Goal: Task Accomplishment & Management: Use online tool/utility

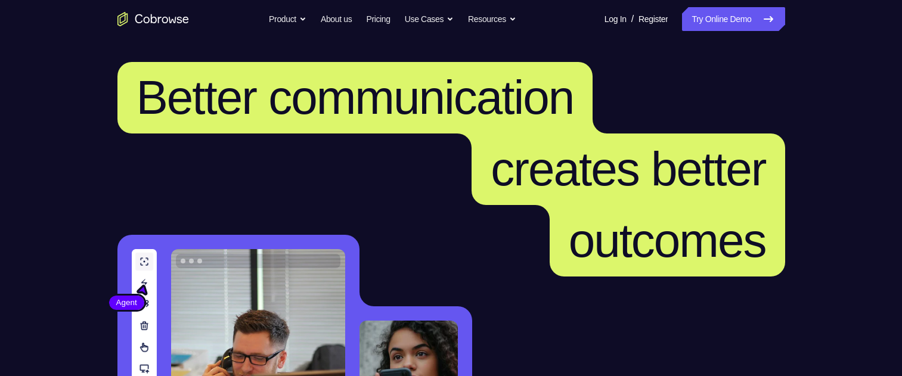
click at [719, 14] on link "Try Online Demo" at bounding box center [733, 19] width 103 height 24
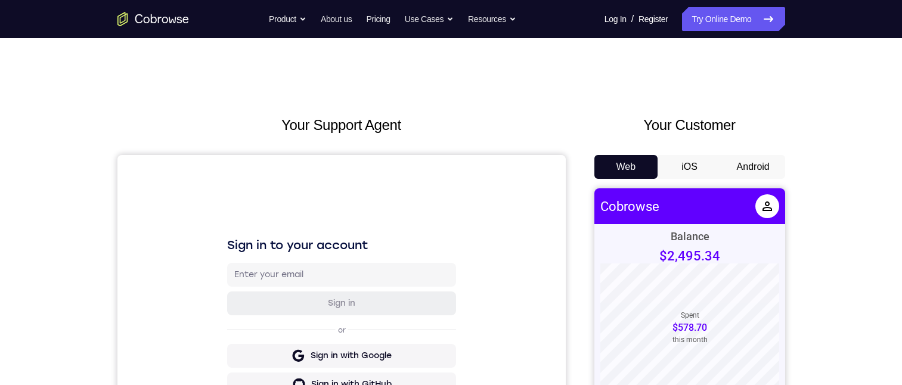
scroll to position [60, 0]
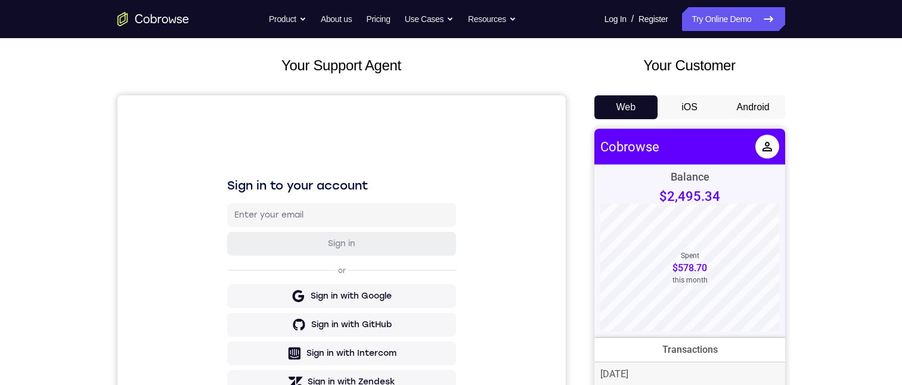
click at [761, 107] on button "Android" at bounding box center [754, 107] width 64 height 24
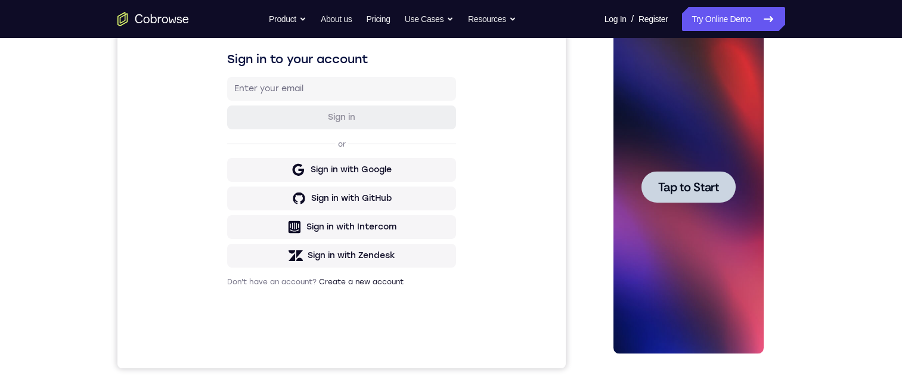
scroll to position [179, 0]
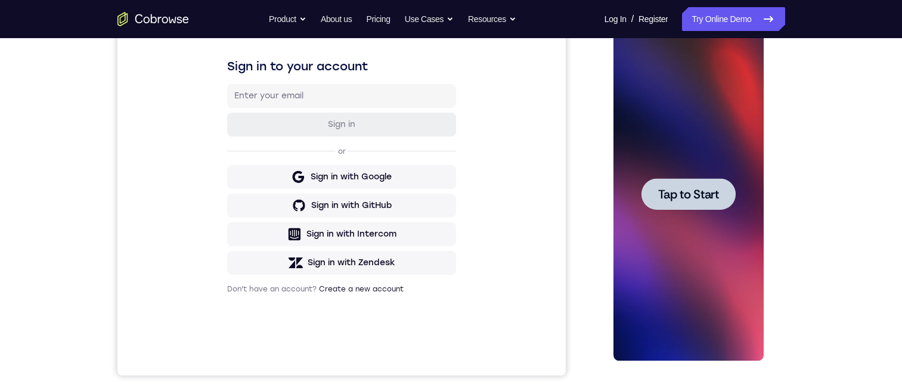
click at [702, 197] on span "Tap to Start" at bounding box center [688, 194] width 61 height 12
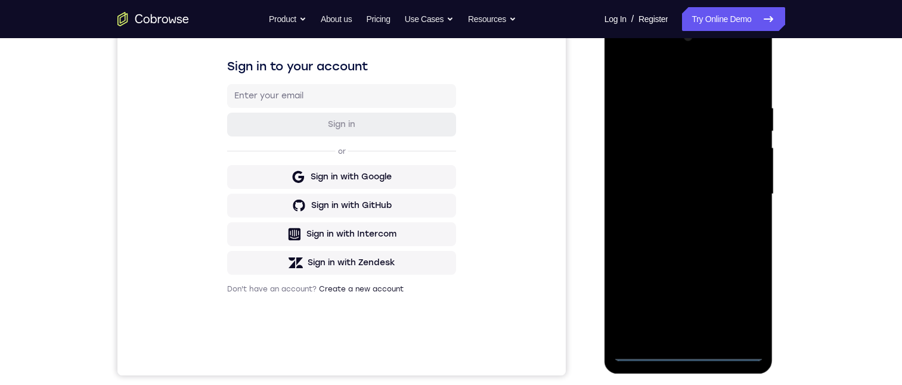
click at [643, 351] on div at bounding box center [689, 194] width 150 height 334
click at [688, 351] on div at bounding box center [689, 194] width 150 height 334
click at [737, 302] on div at bounding box center [689, 194] width 150 height 334
click at [654, 78] on div at bounding box center [689, 194] width 150 height 334
click at [740, 188] on div at bounding box center [689, 194] width 150 height 334
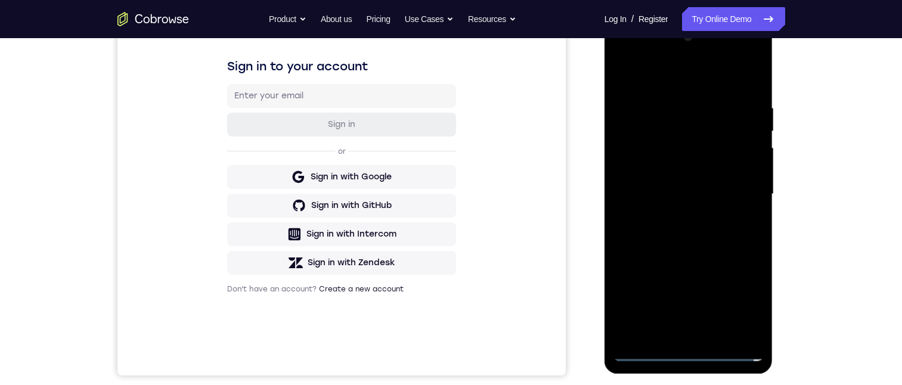
click at [701, 215] on div at bounding box center [689, 194] width 150 height 334
click at [718, 112] on div at bounding box center [689, 194] width 150 height 334
click at [651, 153] on div at bounding box center [689, 194] width 150 height 334
click at [670, 134] on div at bounding box center [689, 194] width 150 height 334
click at [685, 169] on div at bounding box center [689, 194] width 150 height 334
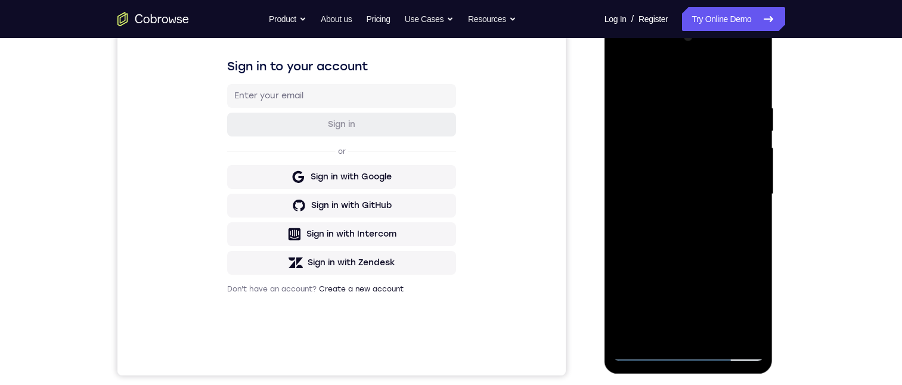
click at [693, 332] on div at bounding box center [689, 194] width 150 height 334
click at [739, 208] on div at bounding box center [689, 194] width 150 height 334
click at [687, 185] on div at bounding box center [689, 194] width 150 height 334
click at [678, 201] on div at bounding box center [689, 194] width 150 height 334
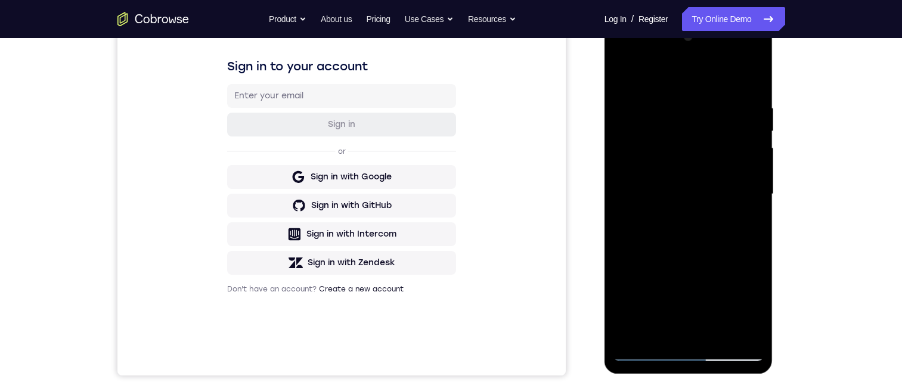
click at [683, 224] on div at bounding box center [689, 194] width 150 height 334
click at [677, 202] on div at bounding box center [689, 194] width 150 height 334
click at [692, 225] on div at bounding box center [689, 194] width 150 height 334
click at [727, 147] on div at bounding box center [689, 194] width 150 height 334
click at [658, 175] on div at bounding box center [689, 194] width 150 height 334
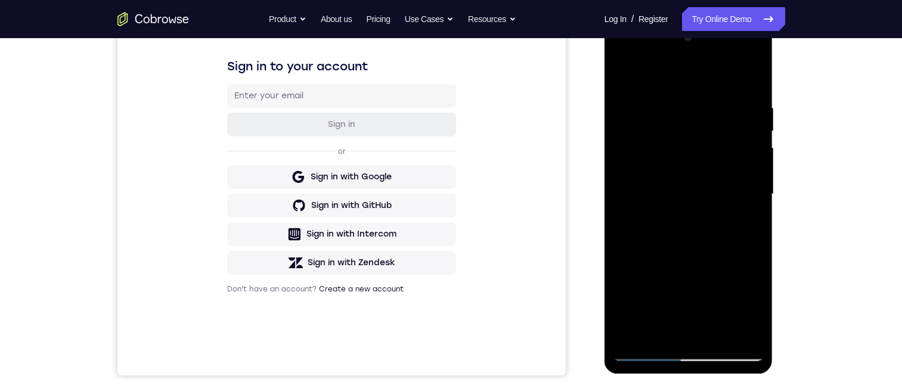
click at [671, 199] on div at bounding box center [689, 194] width 150 height 334
click at [695, 223] on div at bounding box center [689, 194] width 150 height 334
drag, startPoint x: 704, startPoint y: 142, endPoint x: 704, endPoint y: 201, distance: 59.0
click at [704, 201] on div at bounding box center [689, 194] width 150 height 334
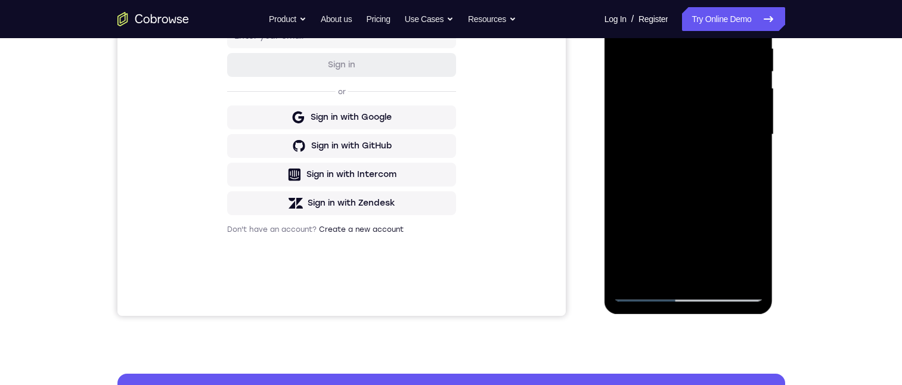
click at [725, 270] on div at bounding box center [689, 135] width 150 height 334
click at [695, 140] on div at bounding box center [689, 135] width 150 height 334
click at [730, 61] on div at bounding box center [689, 135] width 150 height 334
click at [716, 89] on div at bounding box center [689, 135] width 150 height 334
click at [665, 76] on div at bounding box center [689, 135] width 150 height 334
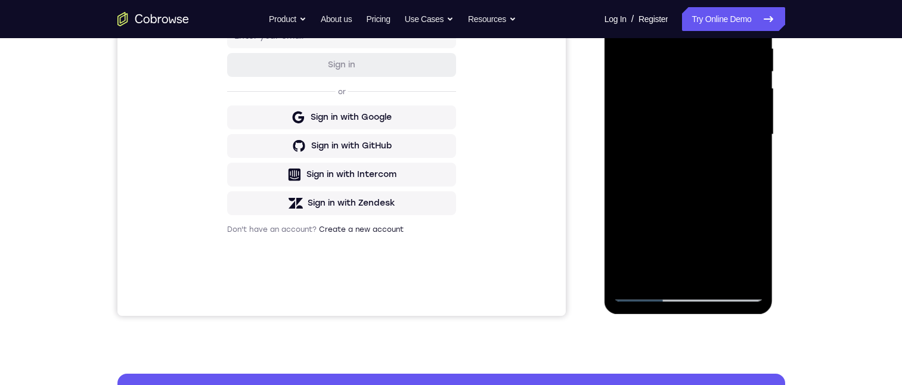
click at [720, 193] on div at bounding box center [689, 135] width 150 height 334
click at [677, 98] on div at bounding box center [689, 135] width 150 height 334
click at [751, 77] on div at bounding box center [689, 135] width 150 height 334
click at [747, 75] on div at bounding box center [689, 135] width 150 height 334
click at [649, 70] on div at bounding box center [689, 135] width 150 height 334
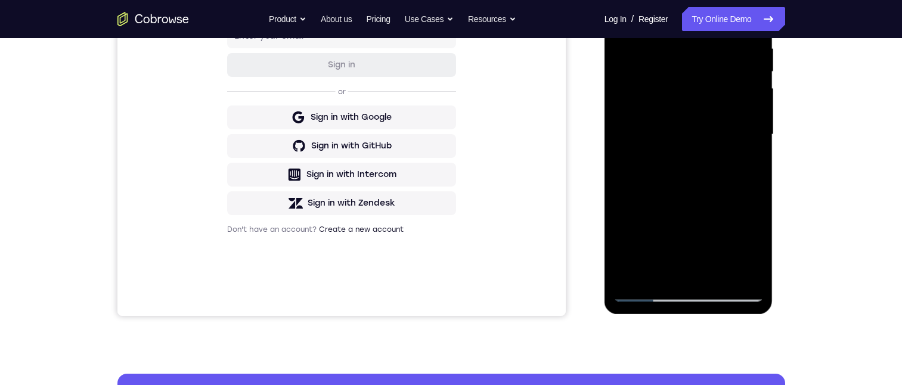
click at [649, 70] on div at bounding box center [689, 135] width 150 height 334
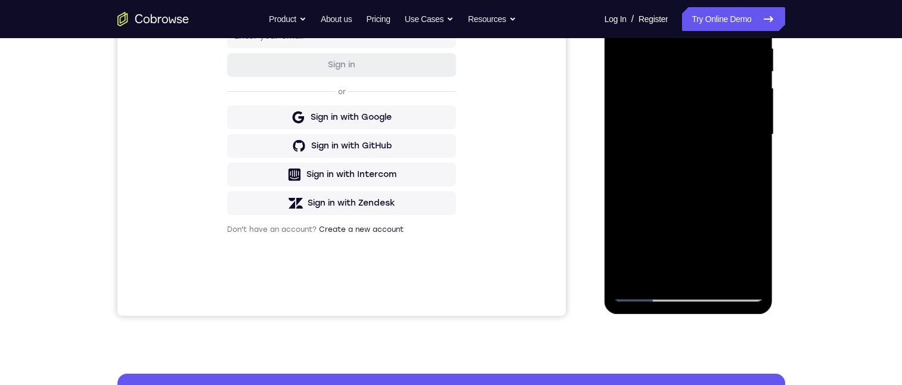
click at [649, 70] on div at bounding box center [689, 135] width 150 height 334
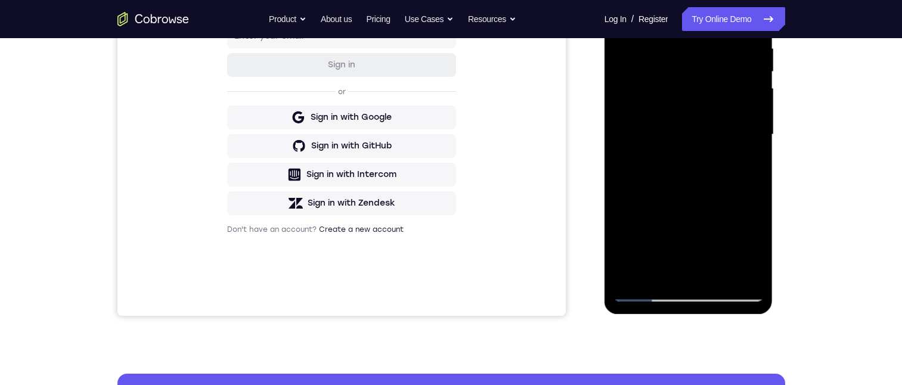
click at [649, 70] on div at bounding box center [689, 135] width 150 height 334
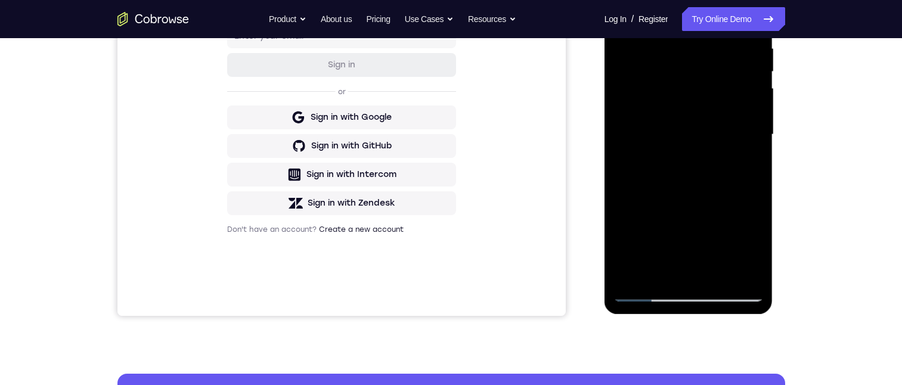
click at [649, 70] on div at bounding box center [689, 135] width 150 height 334
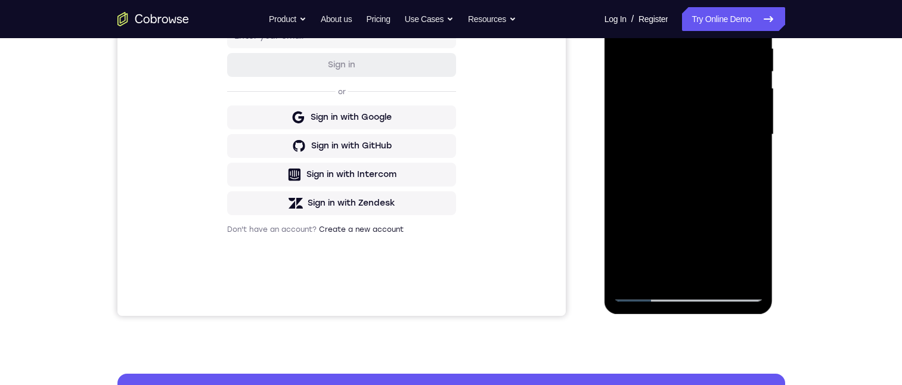
click at [649, 70] on div at bounding box center [689, 135] width 150 height 334
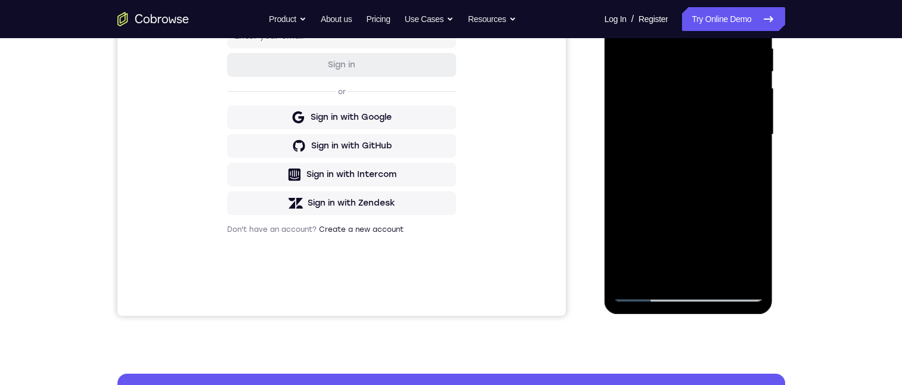
click at [649, 70] on div at bounding box center [689, 135] width 150 height 334
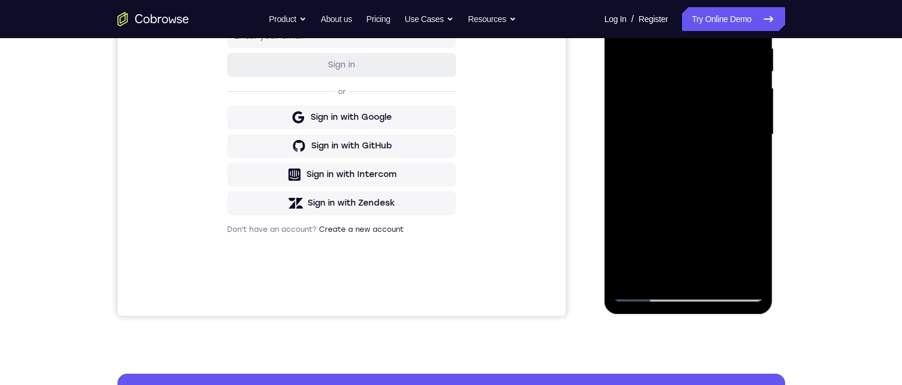
click at [649, 70] on div at bounding box center [689, 135] width 150 height 334
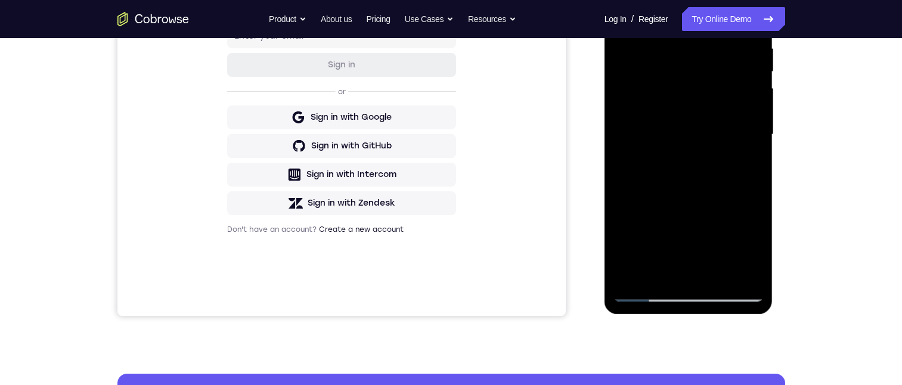
click at [649, 70] on div at bounding box center [689, 135] width 150 height 334
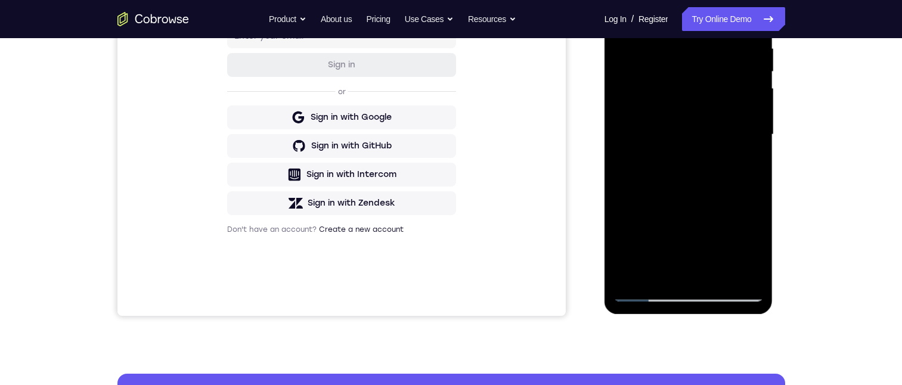
click at [649, 70] on div at bounding box center [689, 135] width 150 height 334
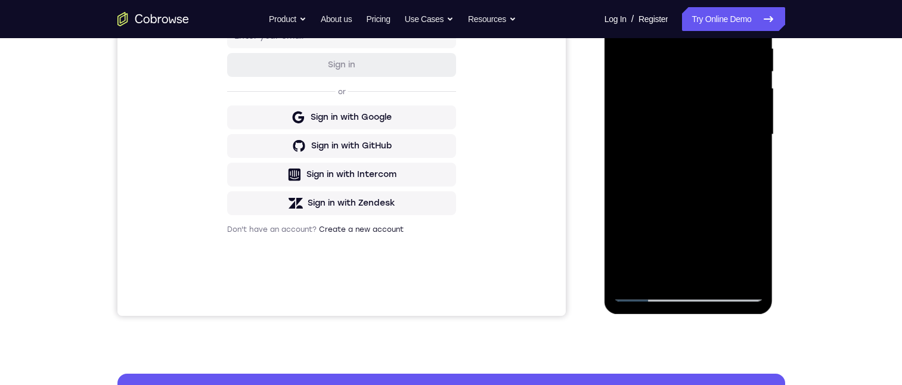
click at [649, 70] on div at bounding box center [689, 135] width 150 height 334
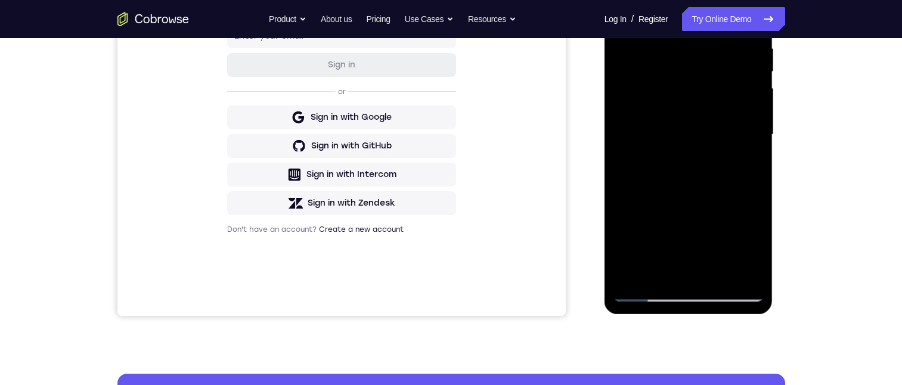
click at [649, 70] on div at bounding box center [689, 135] width 150 height 334
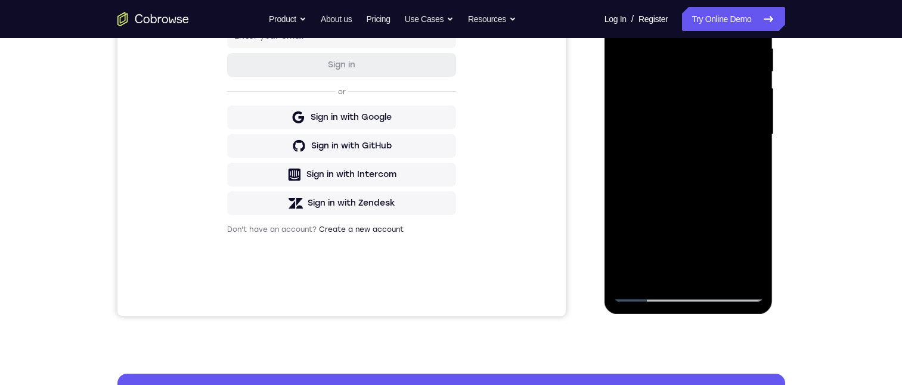
click at [649, 70] on div at bounding box center [689, 135] width 150 height 334
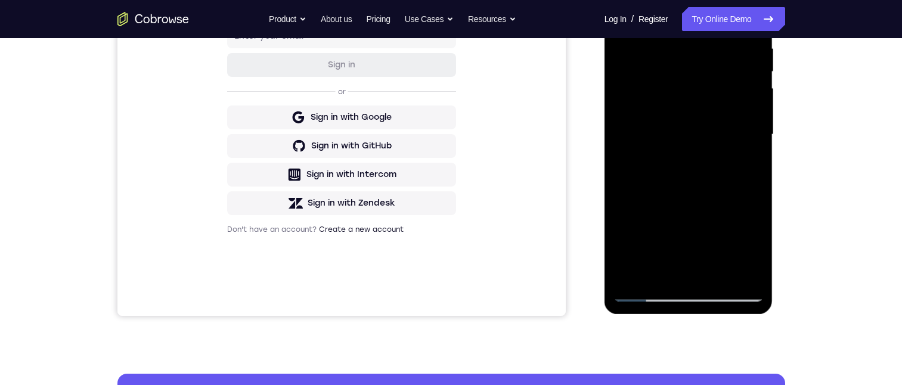
click at [649, 70] on div at bounding box center [689, 135] width 150 height 334
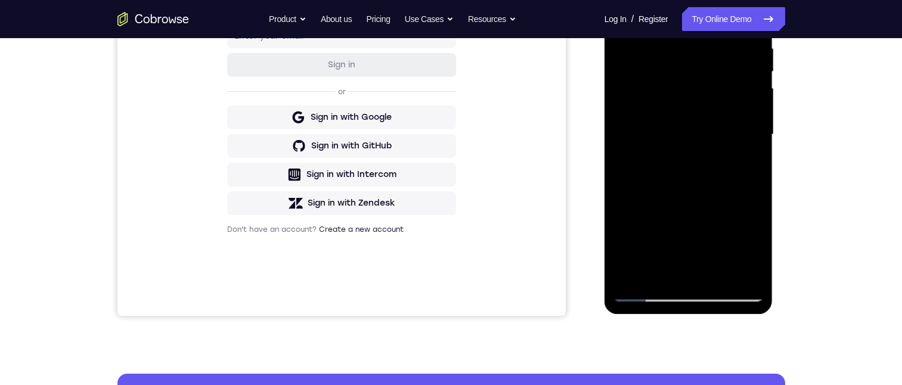
click at [649, 70] on div at bounding box center [689, 135] width 150 height 334
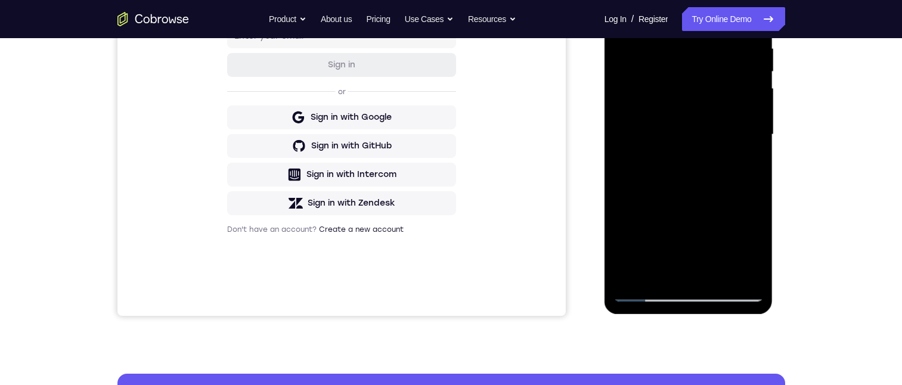
click at [649, 70] on div at bounding box center [689, 135] width 150 height 334
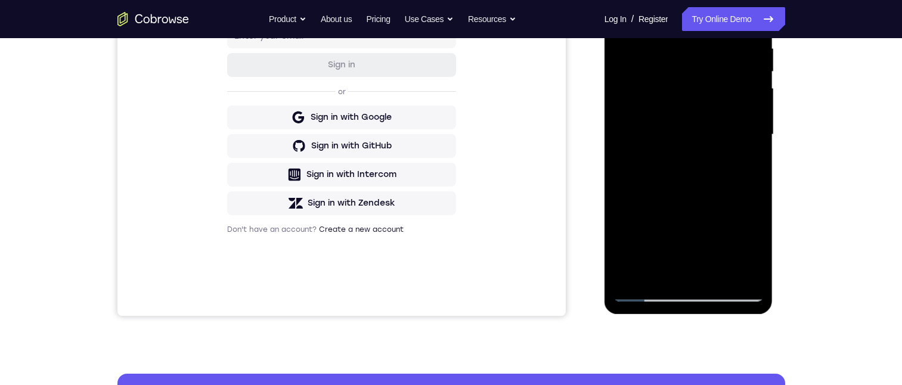
click at [649, 70] on div at bounding box center [689, 135] width 150 height 334
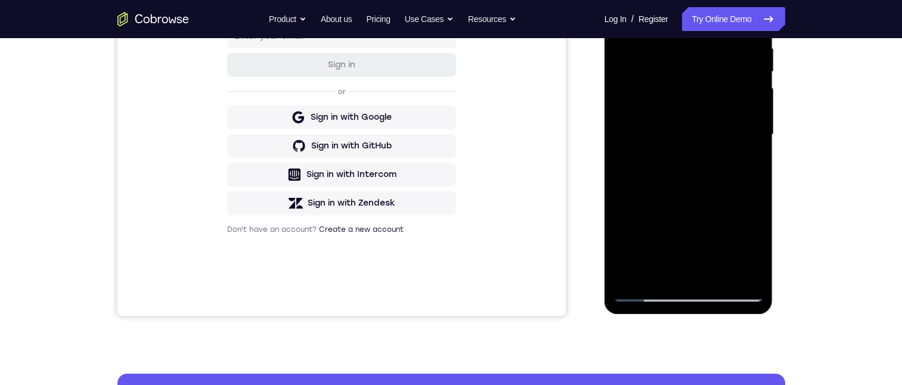
click at [649, 70] on div at bounding box center [689, 135] width 150 height 334
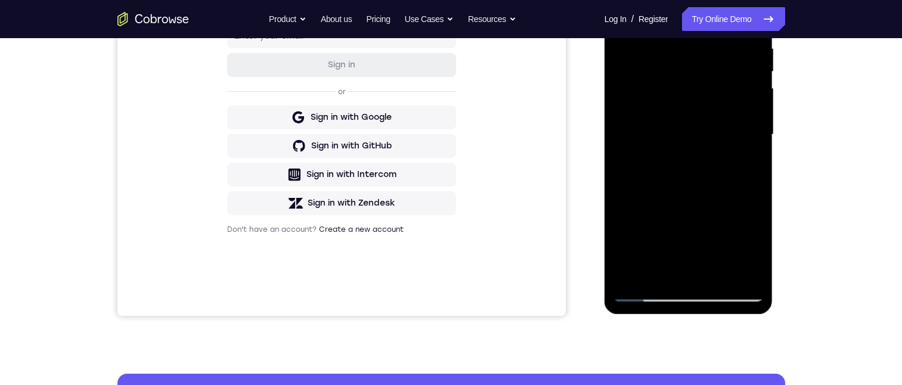
click at [649, 70] on div at bounding box center [689, 135] width 150 height 334
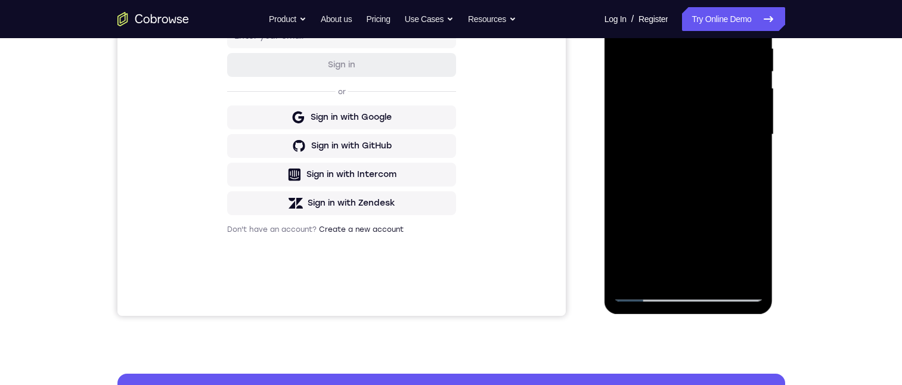
click at [649, 70] on div at bounding box center [689, 135] width 150 height 334
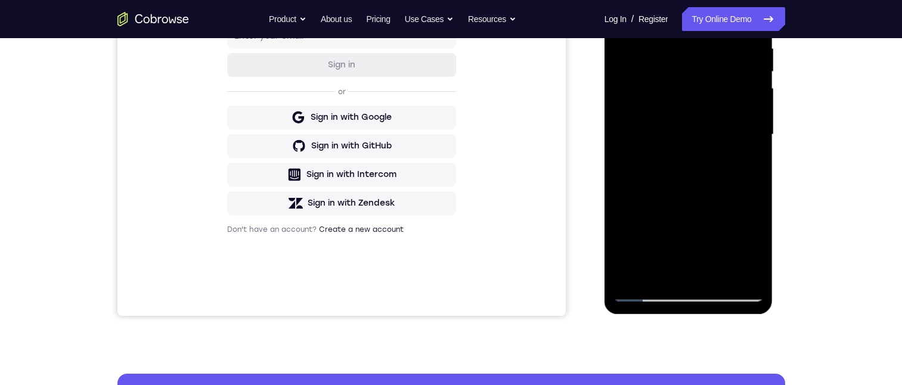
click at [649, 70] on div at bounding box center [689, 135] width 150 height 334
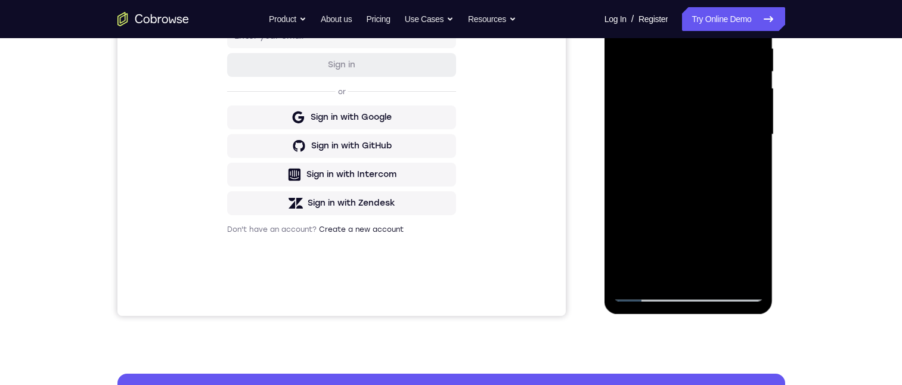
click at [649, 70] on div at bounding box center [689, 135] width 150 height 334
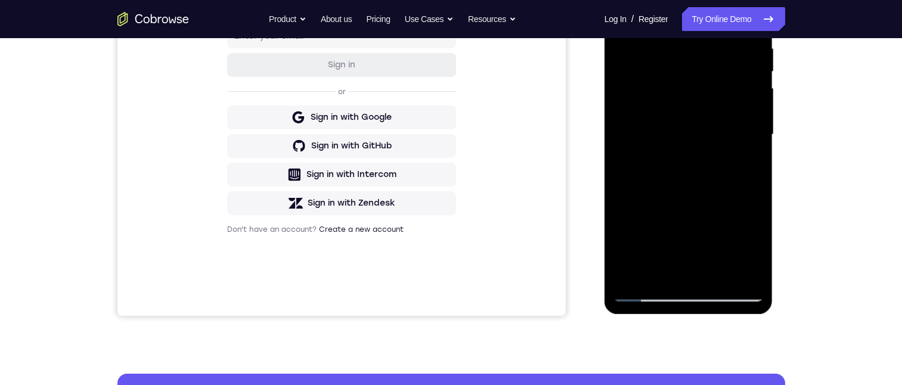
click at [649, 70] on div at bounding box center [689, 135] width 150 height 334
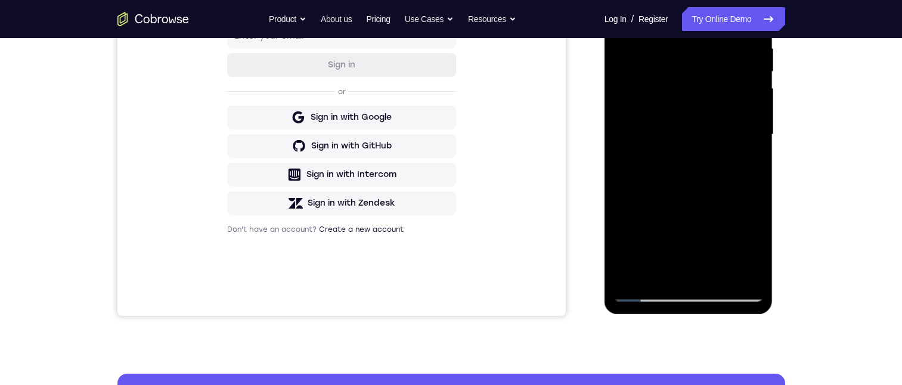
click at [649, 70] on div at bounding box center [689, 135] width 150 height 334
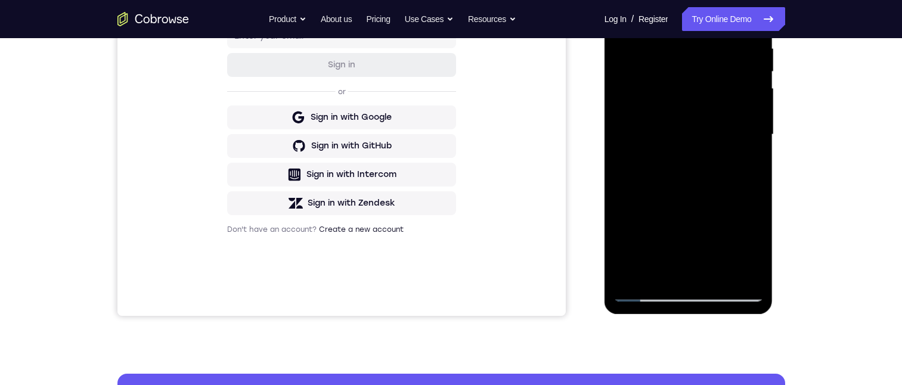
click at [649, 70] on div at bounding box center [689, 135] width 150 height 334
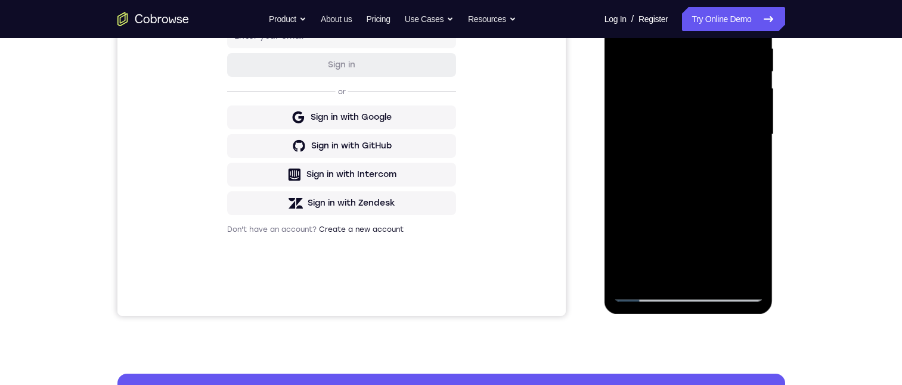
click at [649, 70] on div at bounding box center [689, 135] width 150 height 334
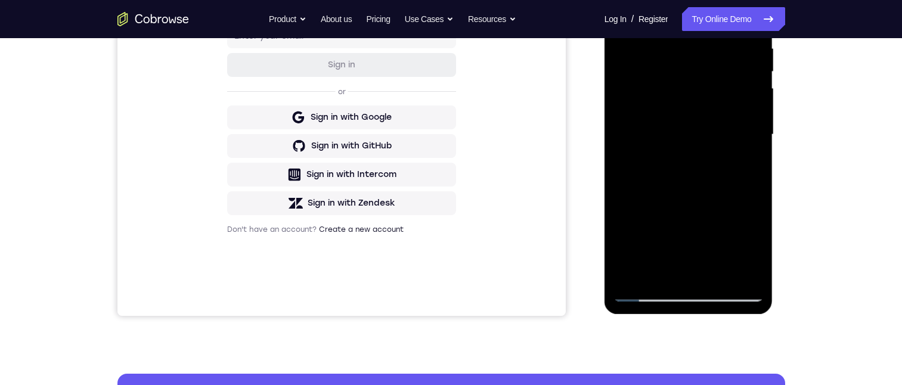
click at [649, 70] on div at bounding box center [689, 135] width 150 height 334
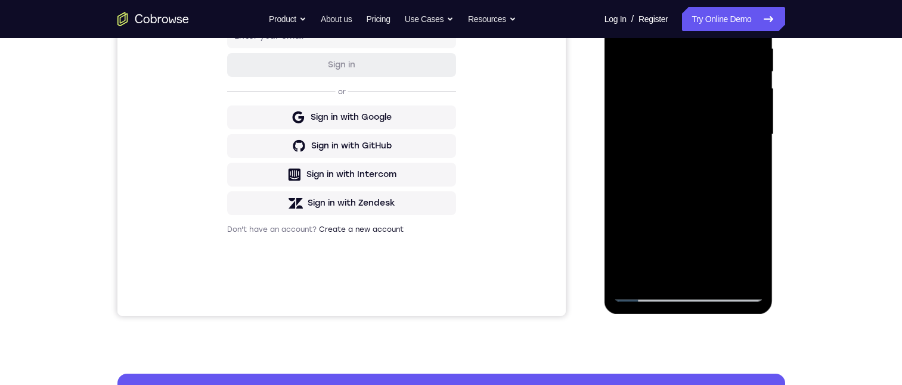
click at [649, 70] on div at bounding box center [689, 135] width 150 height 334
click at [651, 70] on div at bounding box center [689, 135] width 150 height 334
click at [651, 69] on div at bounding box center [689, 135] width 150 height 334
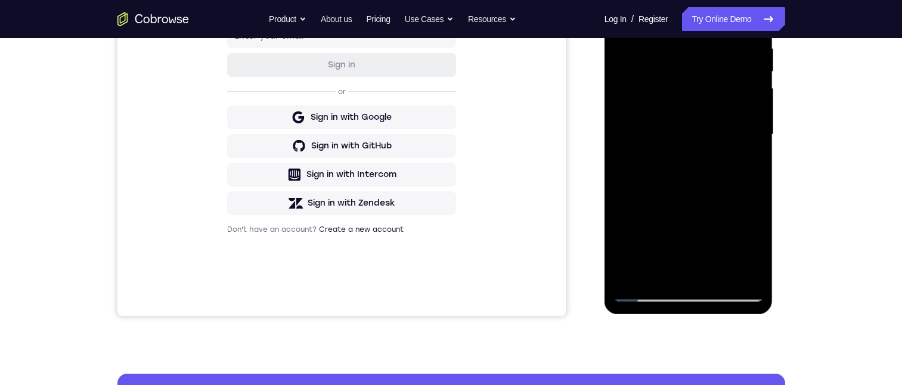
click at [651, 69] on div at bounding box center [689, 135] width 150 height 334
click at [657, 69] on div at bounding box center [689, 135] width 150 height 334
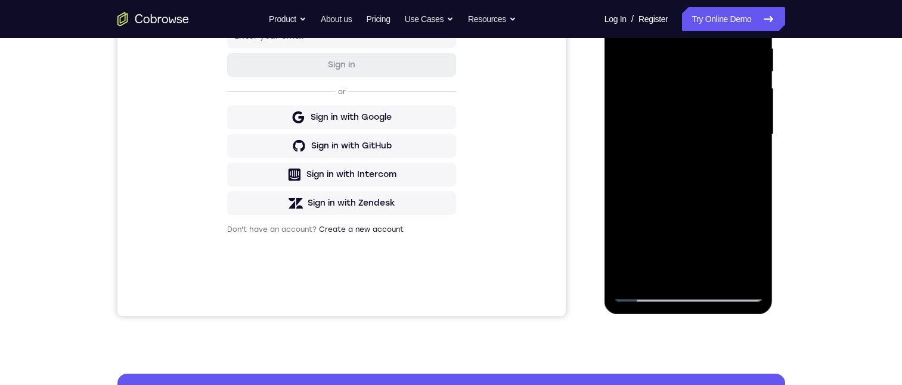
click at [657, 69] on div at bounding box center [689, 135] width 150 height 334
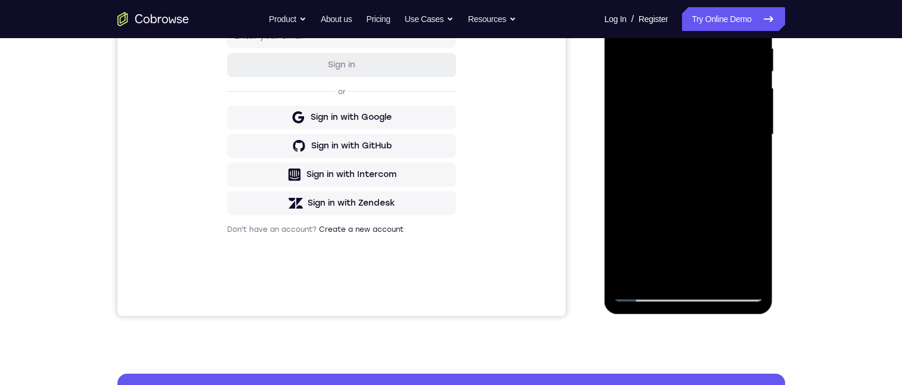
click at [657, 69] on div at bounding box center [689, 135] width 150 height 334
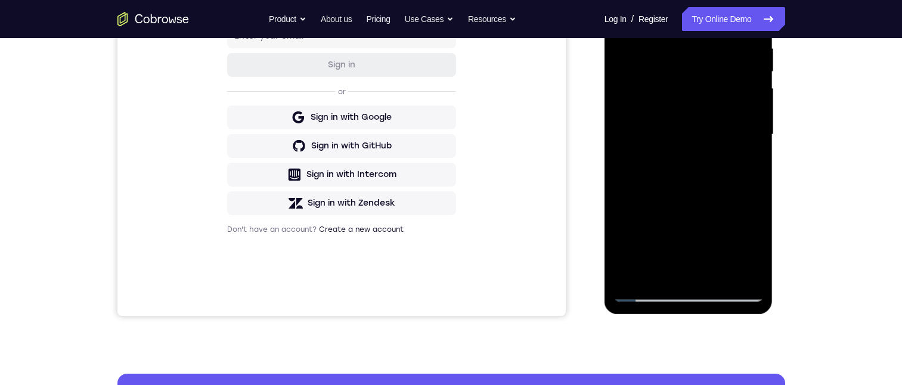
click at [657, 69] on div at bounding box center [689, 135] width 150 height 334
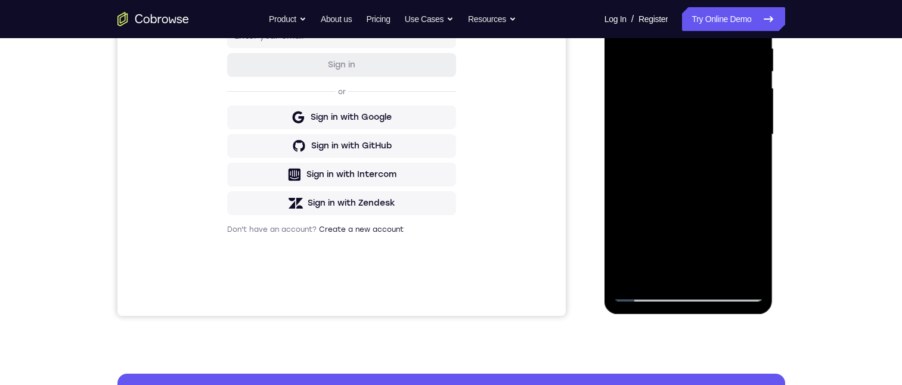
click at [657, 69] on div at bounding box center [689, 135] width 150 height 334
click at [656, 69] on div at bounding box center [689, 135] width 150 height 334
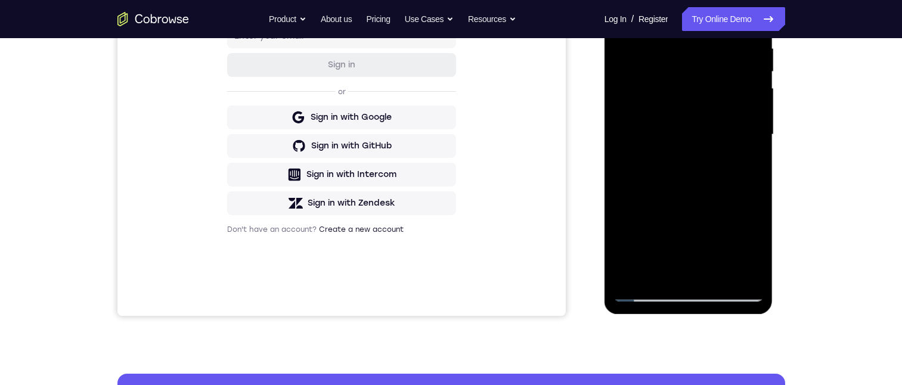
click at [655, 69] on div at bounding box center [689, 135] width 150 height 334
click at [653, 69] on div at bounding box center [689, 135] width 150 height 334
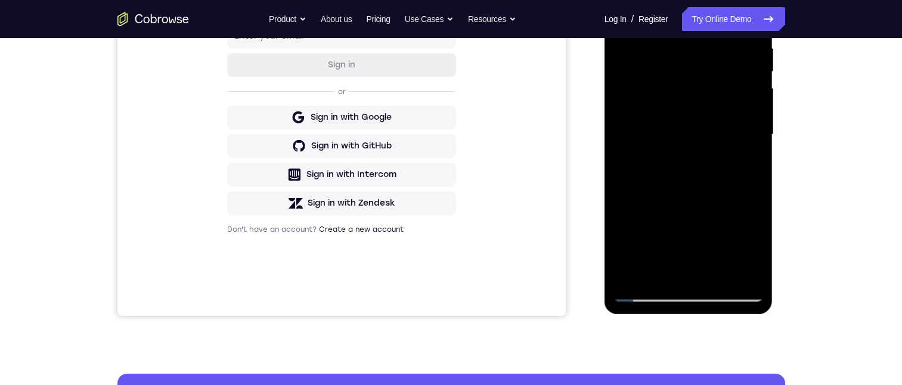
click at [652, 69] on div at bounding box center [689, 135] width 150 height 334
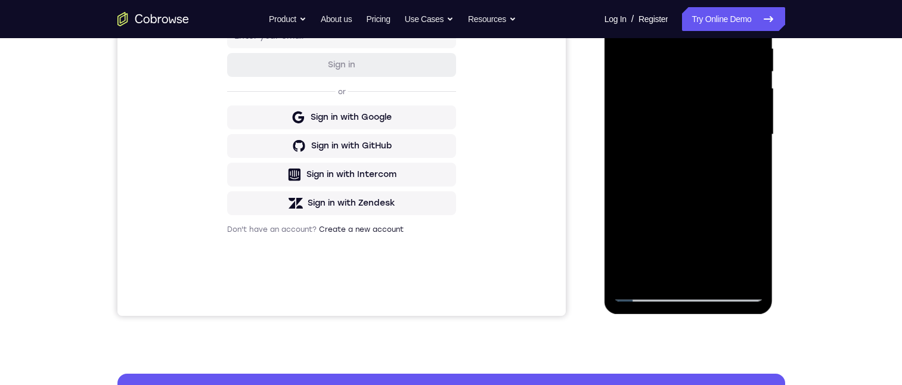
click at [652, 69] on div at bounding box center [689, 135] width 150 height 334
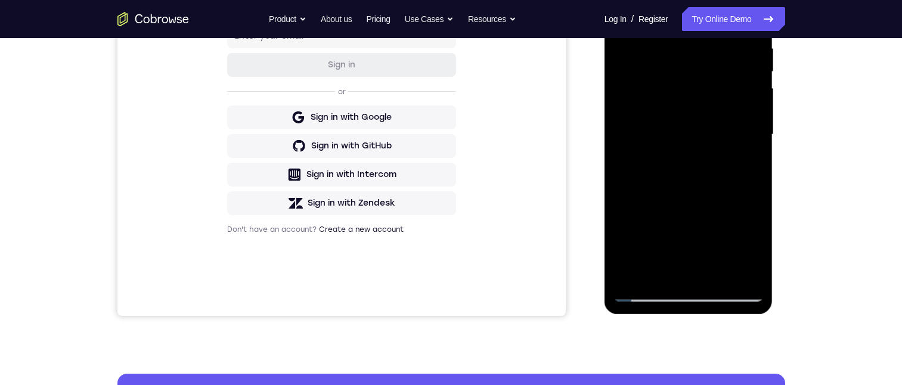
click at [652, 69] on div at bounding box center [689, 135] width 150 height 334
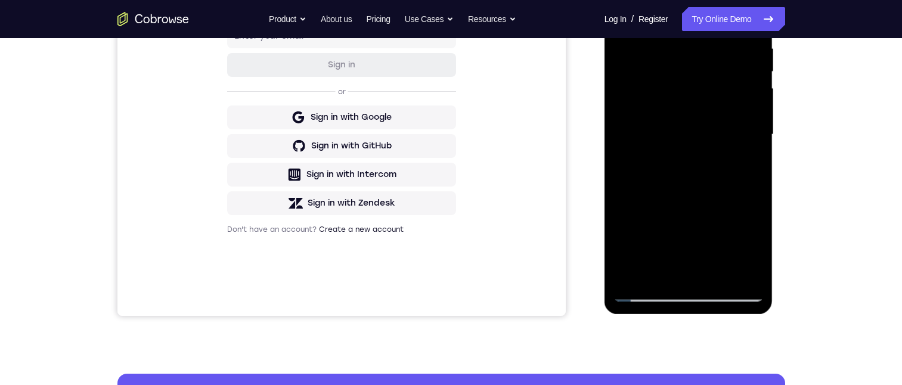
click at [652, 69] on div at bounding box center [689, 135] width 150 height 334
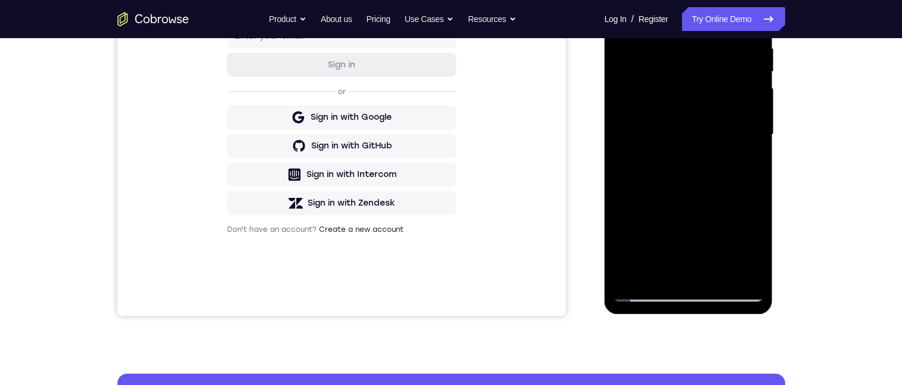
click at [652, 69] on div at bounding box center [689, 135] width 150 height 334
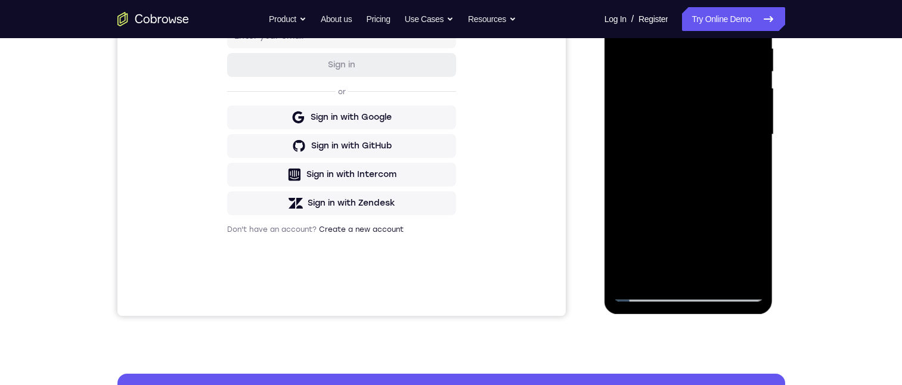
click at [652, 69] on div at bounding box center [689, 135] width 150 height 334
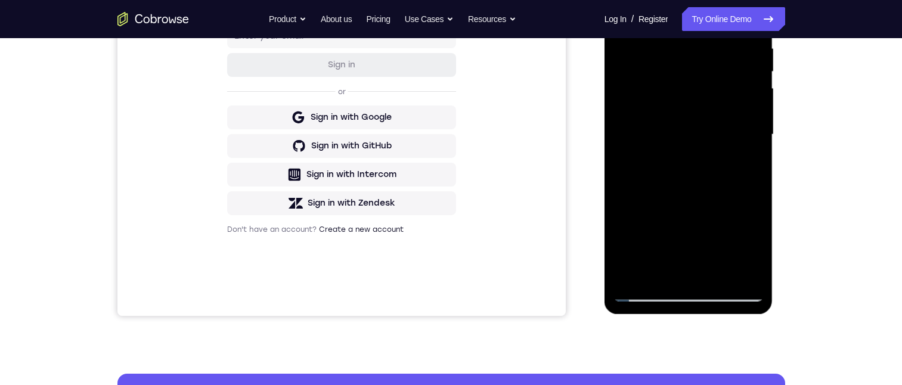
click at [652, 69] on div at bounding box center [689, 135] width 150 height 334
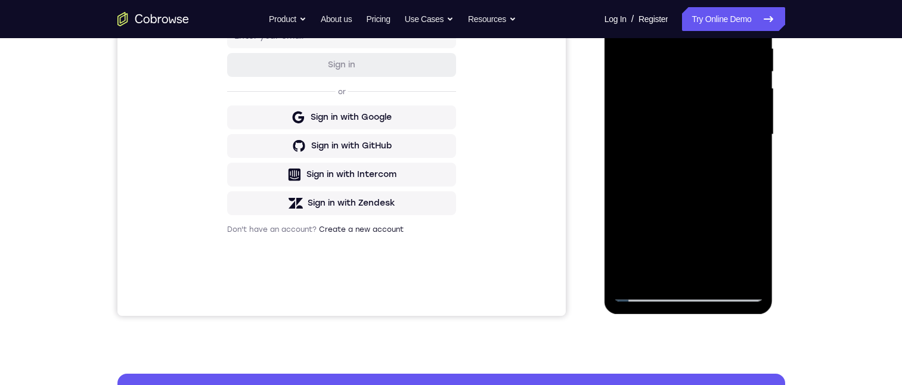
click at [652, 69] on div at bounding box center [689, 135] width 150 height 334
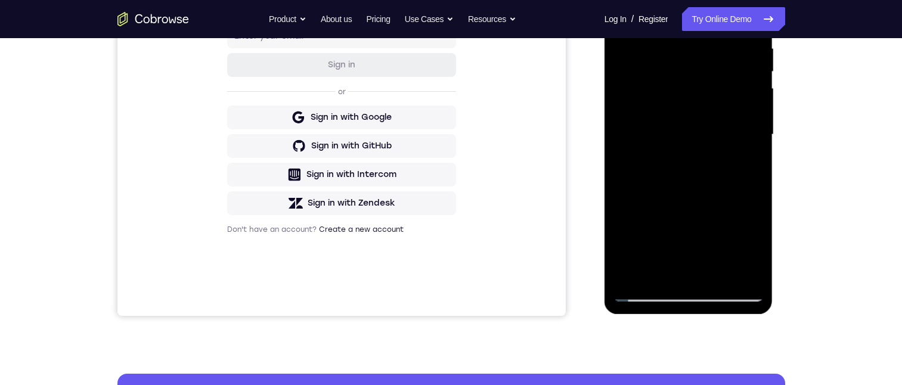
click at [652, 69] on div at bounding box center [689, 135] width 150 height 334
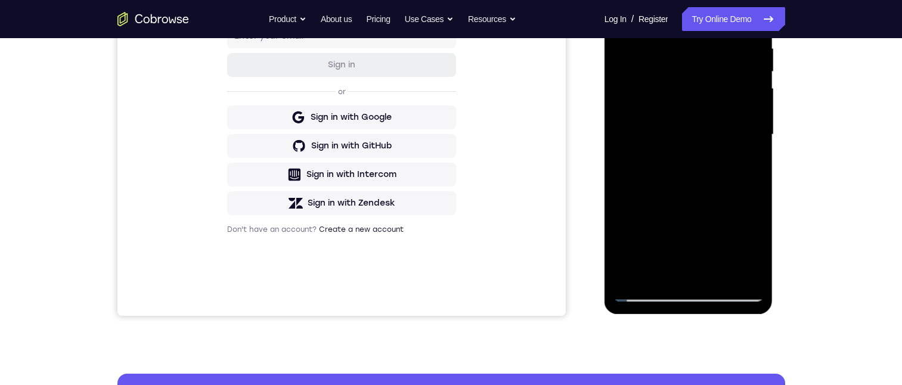
click at [652, 69] on div at bounding box center [689, 135] width 150 height 334
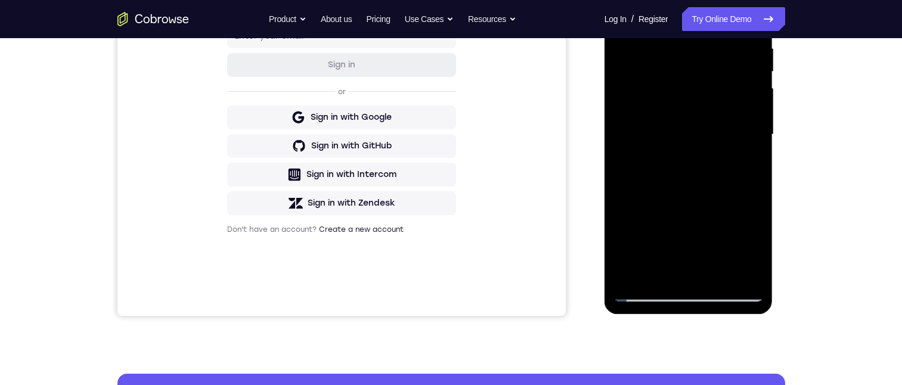
click at [652, 69] on div at bounding box center [689, 135] width 150 height 334
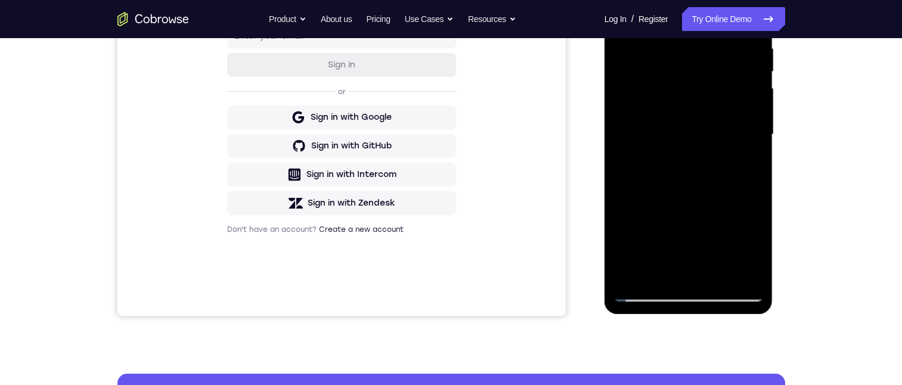
click at [652, 69] on div at bounding box center [689, 135] width 150 height 334
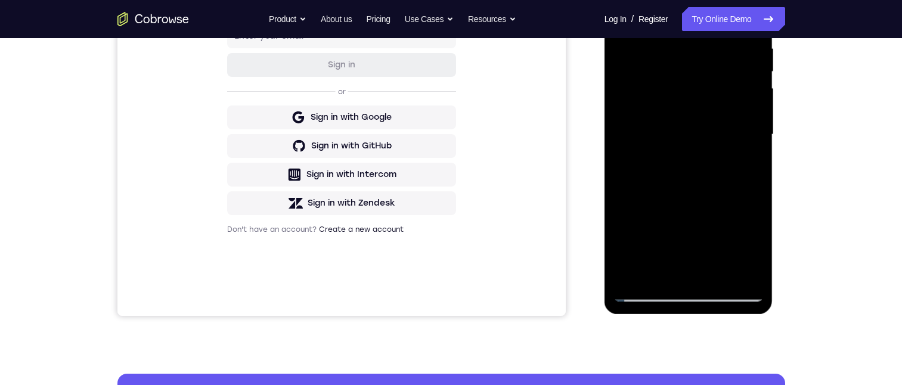
click at [652, 69] on div at bounding box center [689, 135] width 150 height 334
click at [725, 73] on div at bounding box center [689, 135] width 150 height 334
click at [652, 132] on div at bounding box center [689, 135] width 150 height 334
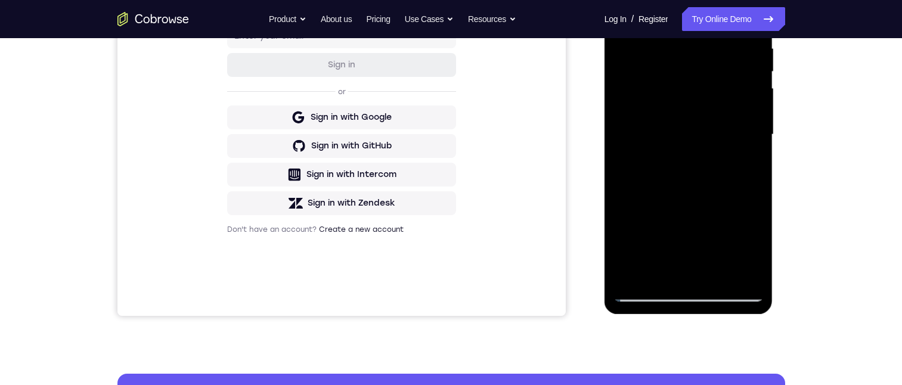
click at [720, 194] on div at bounding box center [689, 135] width 150 height 334
click at [683, 101] on div at bounding box center [689, 135] width 150 height 334
click at [744, 70] on div at bounding box center [689, 135] width 150 height 334
click at [687, 155] on div at bounding box center [689, 135] width 150 height 334
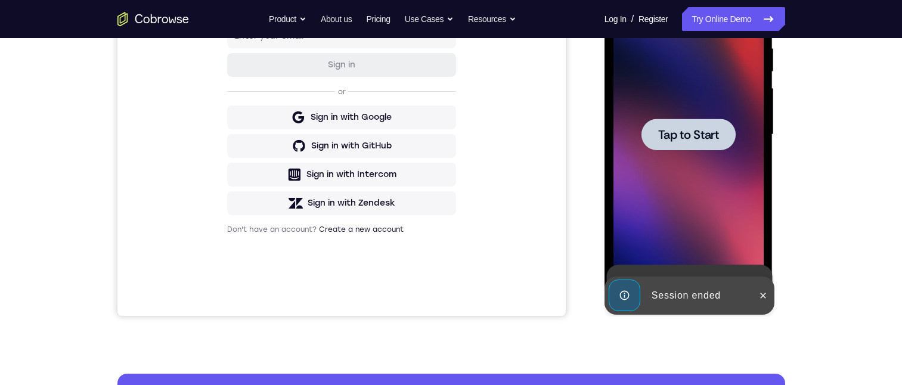
click at [677, 138] on span "Tap to Start" at bounding box center [688, 135] width 61 height 12
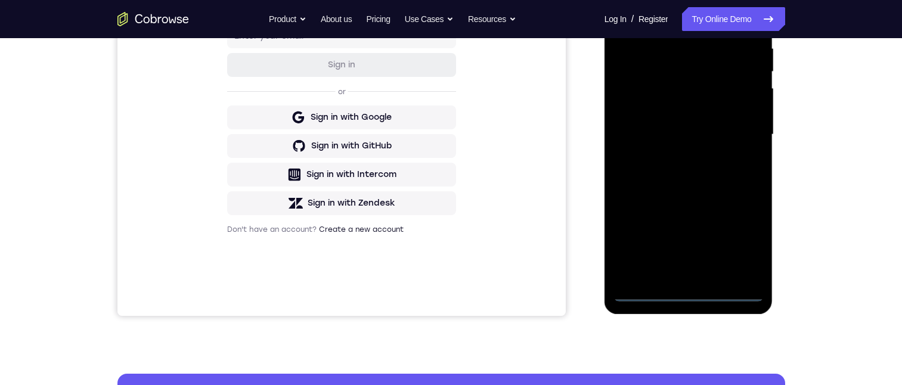
click at [686, 289] on div at bounding box center [689, 135] width 150 height 334
click at [688, 290] on div at bounding box center [689, 135] width 150 height 334
click at [736, 243] on div at bounding box center [689, 135] width 150 height 334
click at [658, 18] on div at bounding box center [689, 135] width 150 height 334
click at [735, 129] on div at bounding box center [689, 135] width 150 height 334
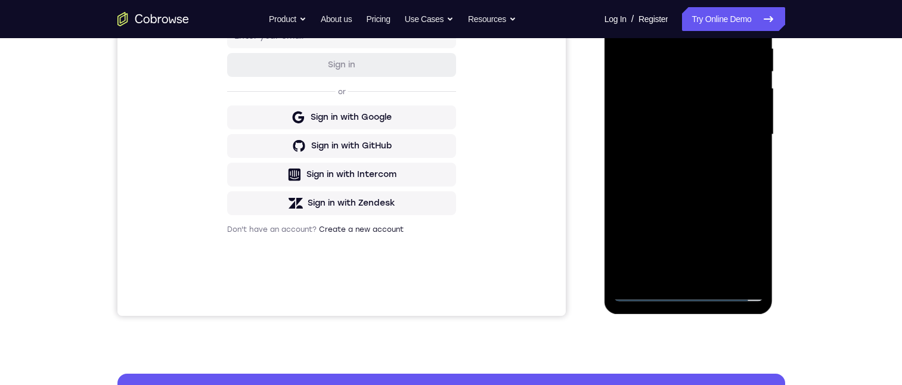
click at [699, 154] on div at bounding box center [689, 135] width 150 height 334
click at [723, 47] on div at bounding box center [689, 135] width 150 height 334
click at [683, 73] on div at bounding box center [689, 135] width 150 height 334
drag, startPoint x: 689, startPoint y: 113, endPoint x: 690, endPoint y: 106, distance: 7.2
click at [690, 112] on div at bounding box center [689, 135] width 150 height 334
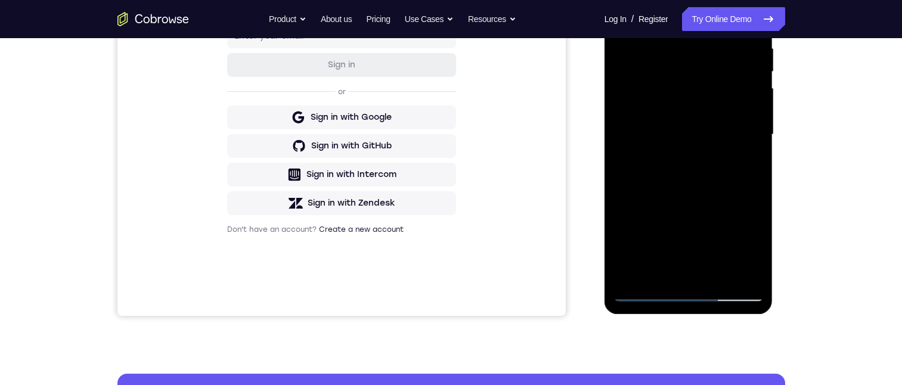
scroll to position [179, 0]
